Goal: Check status: Check status

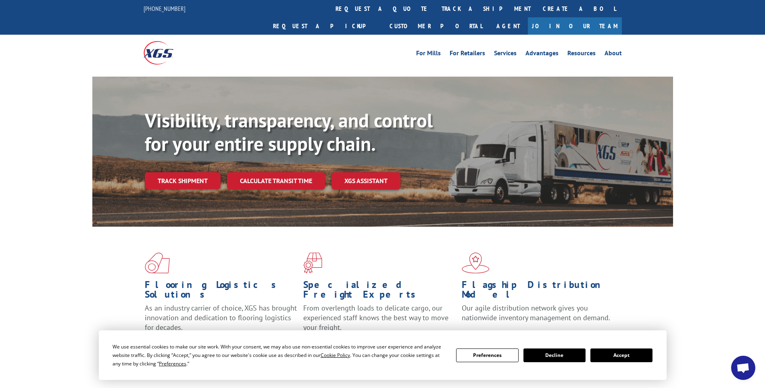
click at [113, 256] on div "Flooring Logistics Solutions As an industry carrier of choice, XGS has brought …" at bounding box center [382, 301] width 581 height 148
click at [211, 172] on link "Track shipment" at bounding box center [183, 180] width 76 height 17
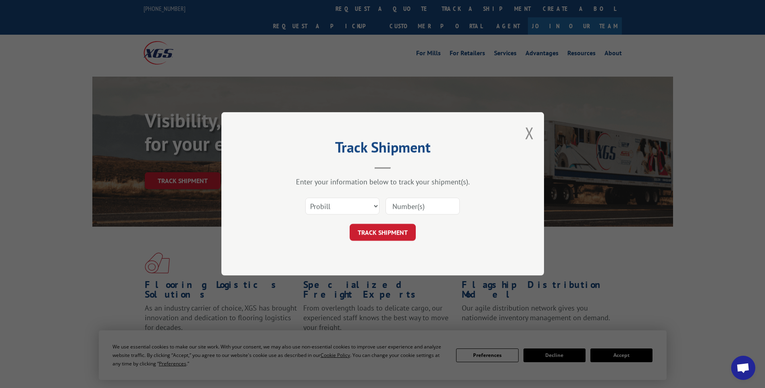
click at [423, 211] on input at bounding box center [423, 206] width 74 height 17
paste input "17409122"
type input "17409122"
click at [374, 226] on button "TRACK SHIPMENT" at bounding box center [383, 232] width 66 height 17
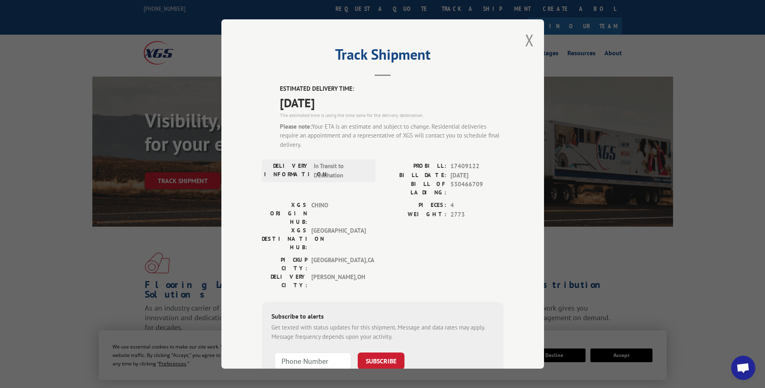
click at [399, 374] on div "Note: by providing a telephone number and submitting this form you are consenti…" at bounding box center [383, 387] width 223 height 27
drag, startPoint x: 528, startPoint y: 44, endPoint x: 533, endPoint y: 38, distance: 8.3
click at [528, 44] on button "Close modal" at bounding box center [529, 39] width 9 height 21
